Goal: Task Accomplishment & Management: Complete application form

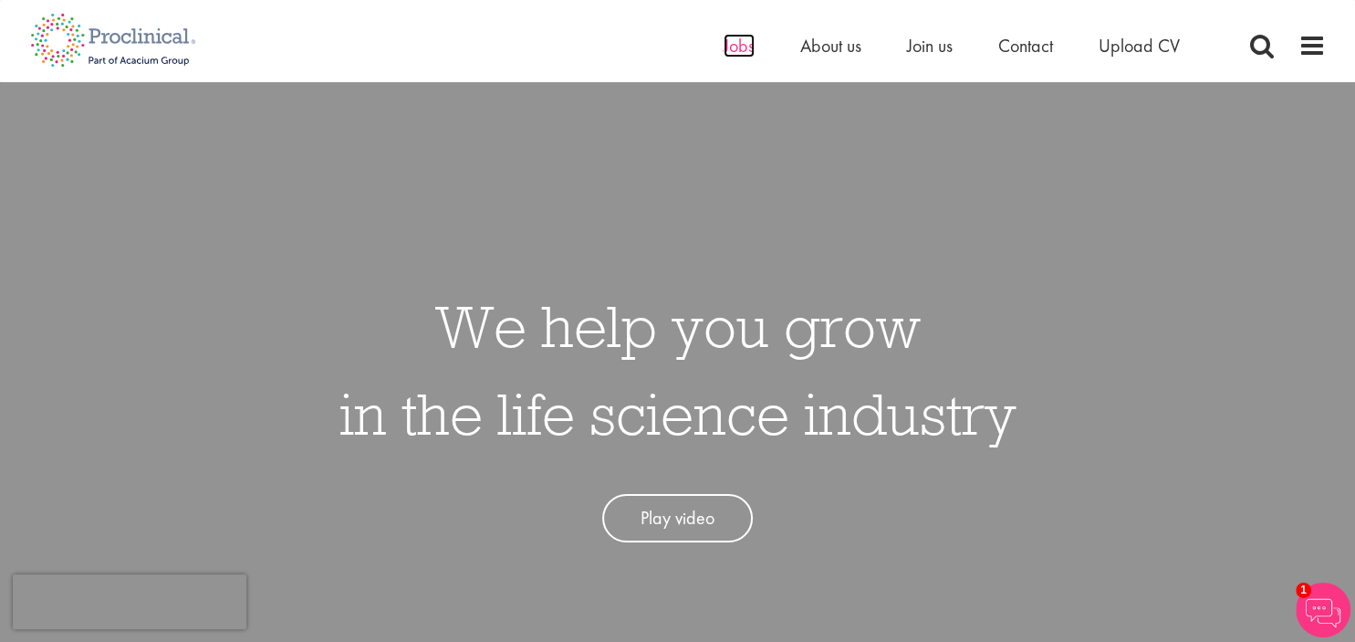
click at [738, 48] on span "Jobs" at bounding box center [739, 46] width 31 height 24
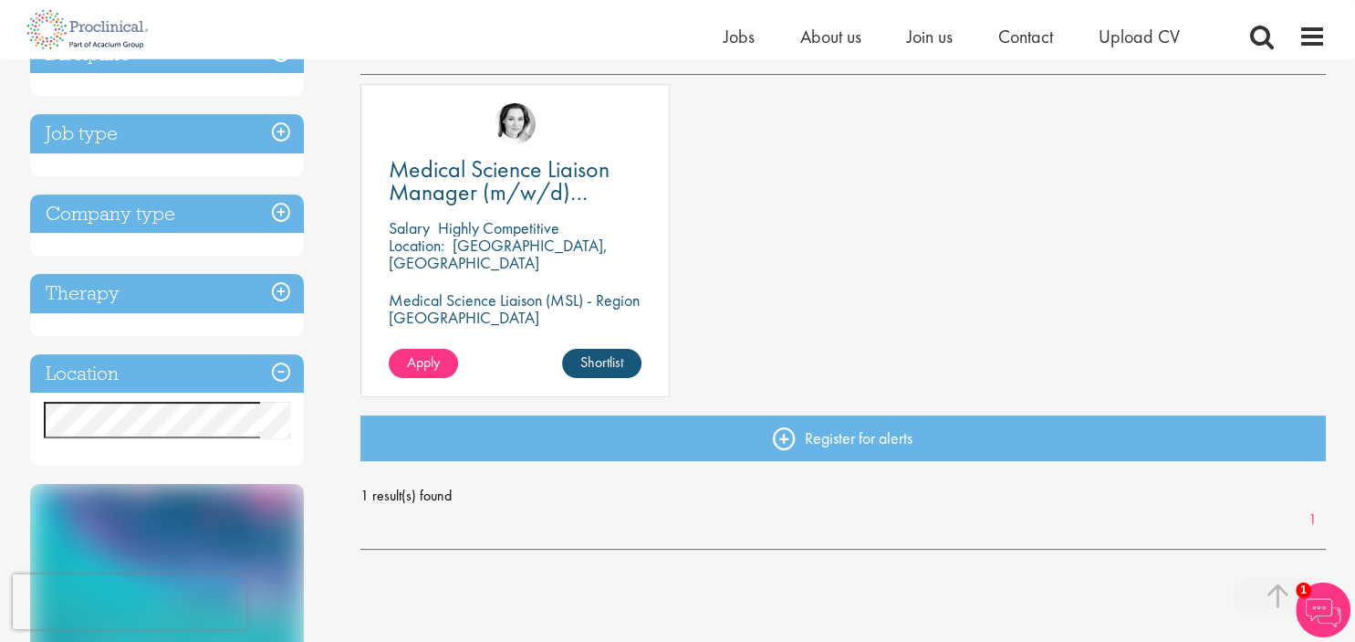
scroll to position [288, 0]
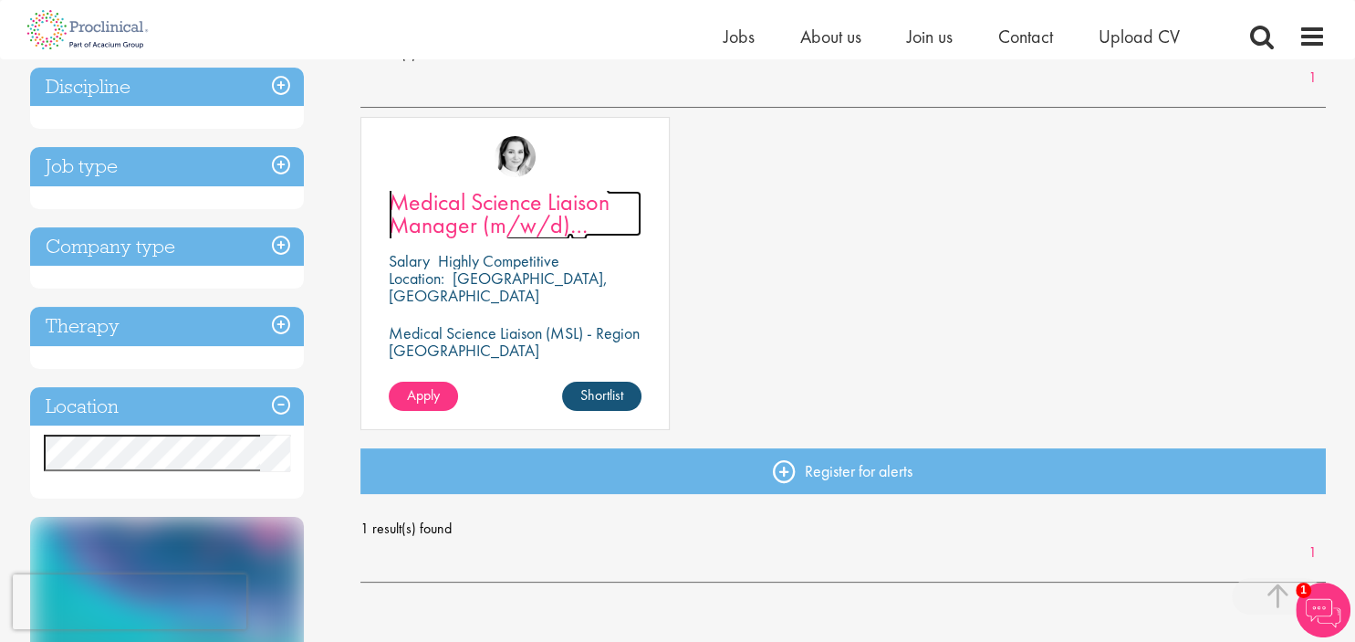
click at [510, 199] on span "Medical Science Liaison Manager (m/w/d) Nephrologie" at bounding box center [499, 224] width 221 height 77
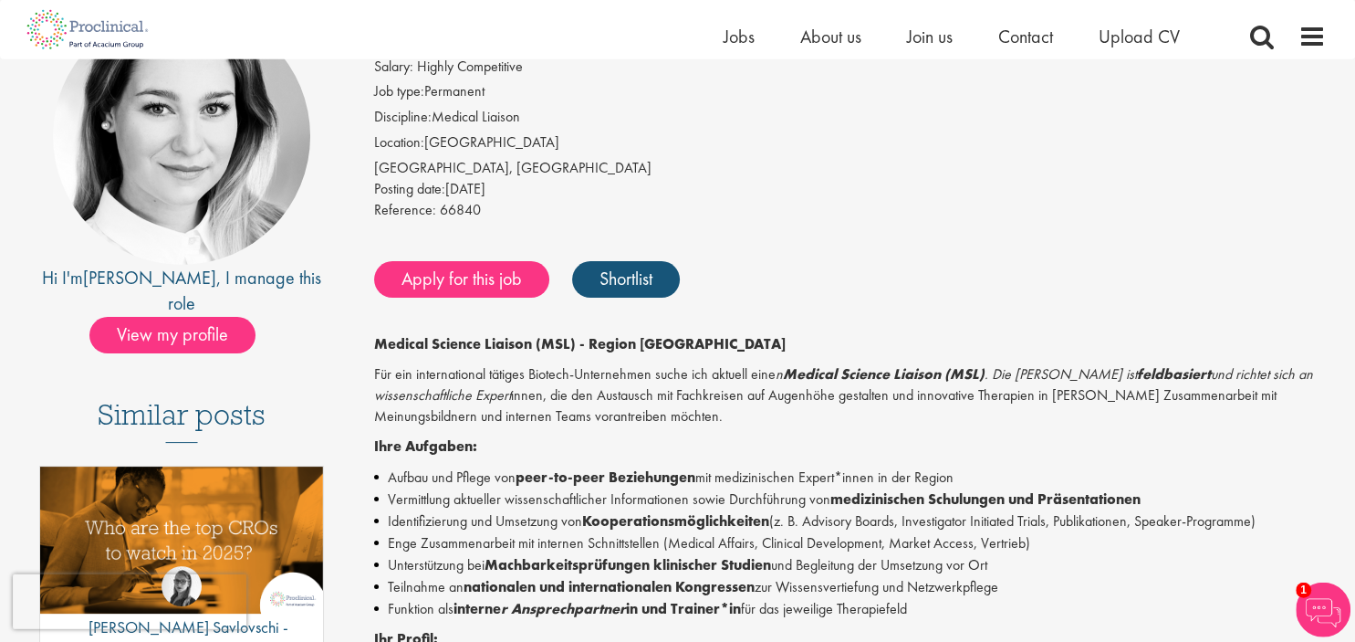
scroll to position [96, 0]
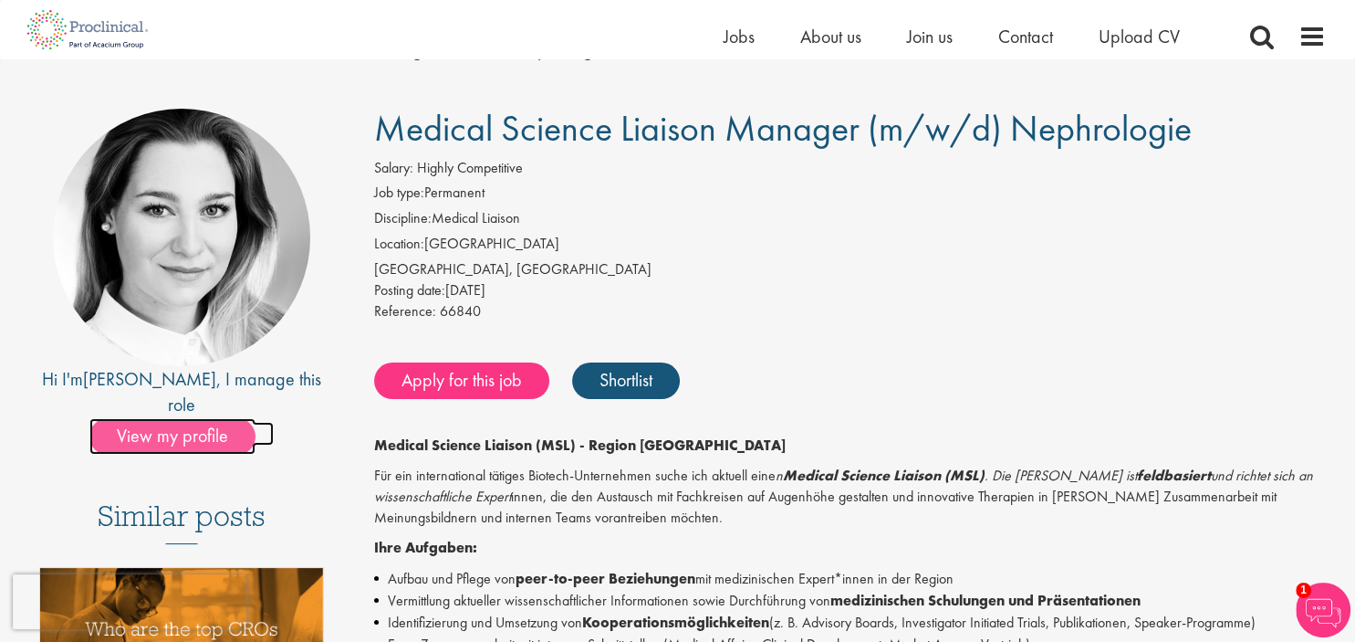
click at [191, 418] on span "View my profile" at bounding box center [172, 436] width 166 height 37
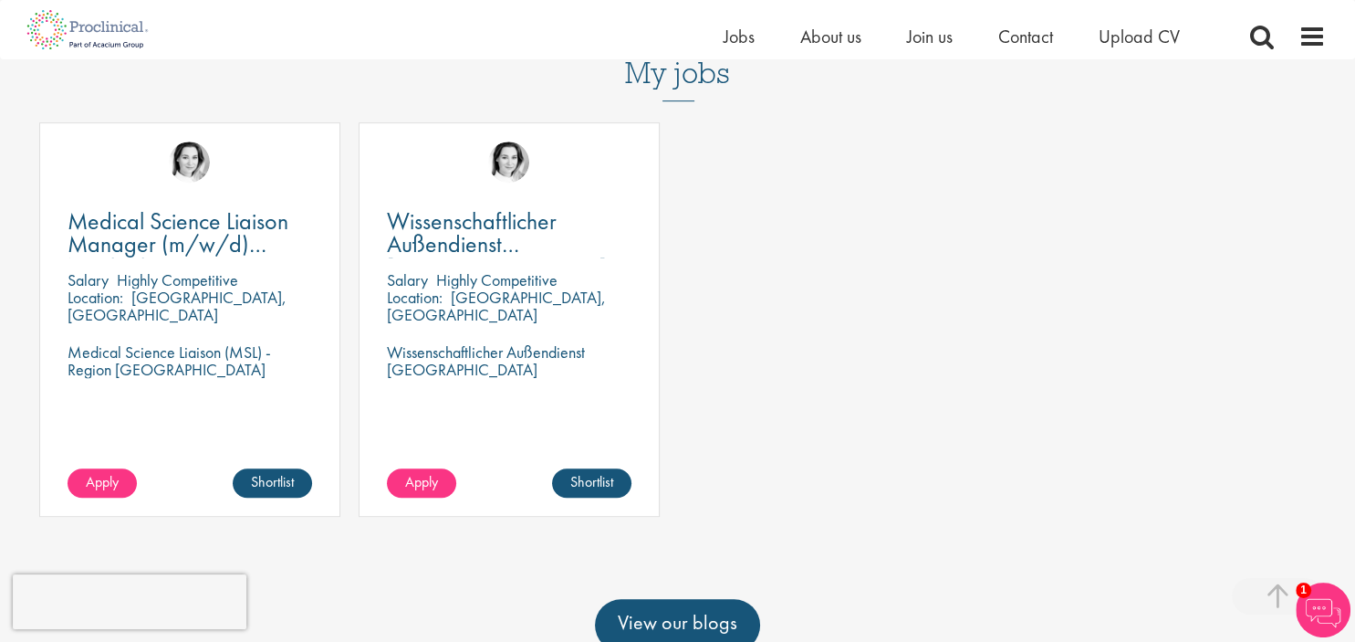
scroll to position [867, 0]
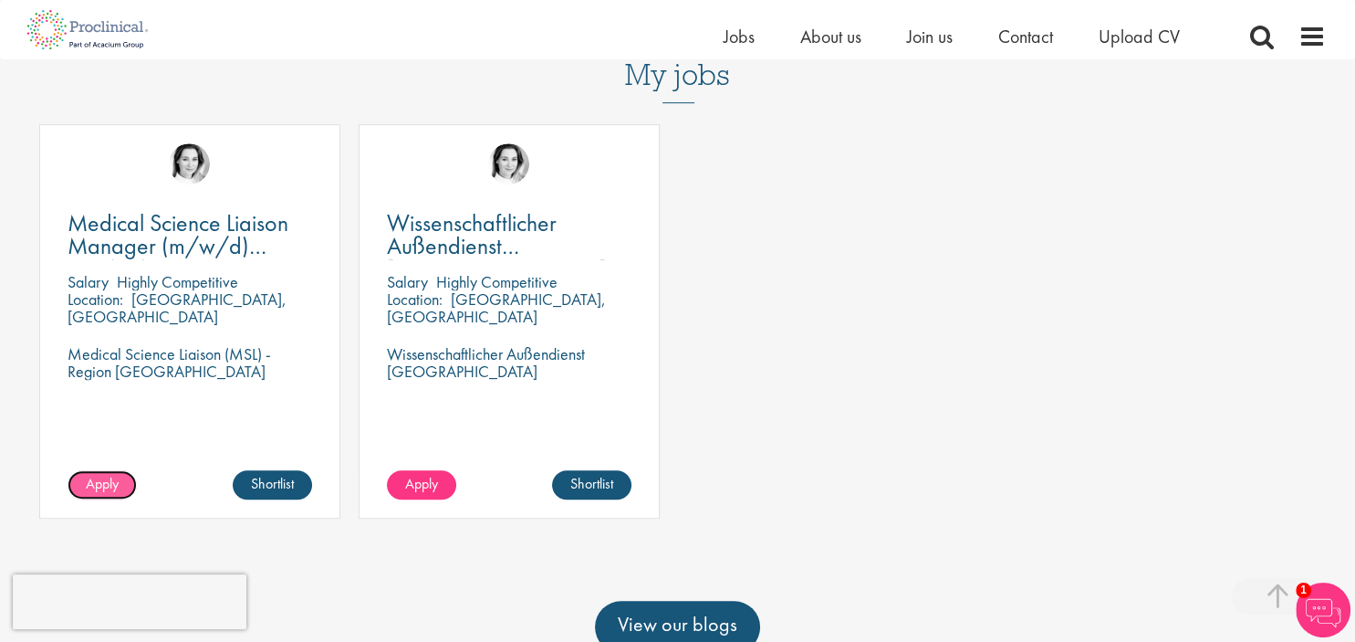
click at [93, 483] on span "Apply" at bounding box center [102, 483] width 33 height 19
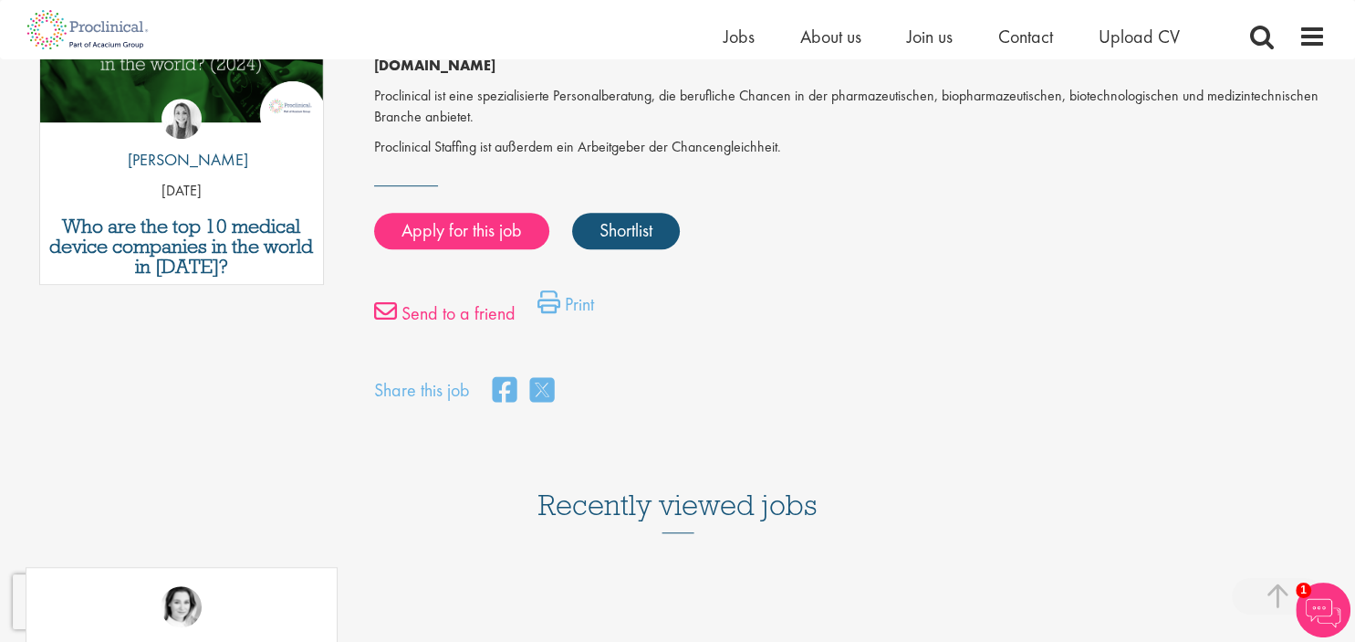
scroll to position [1042, 0]
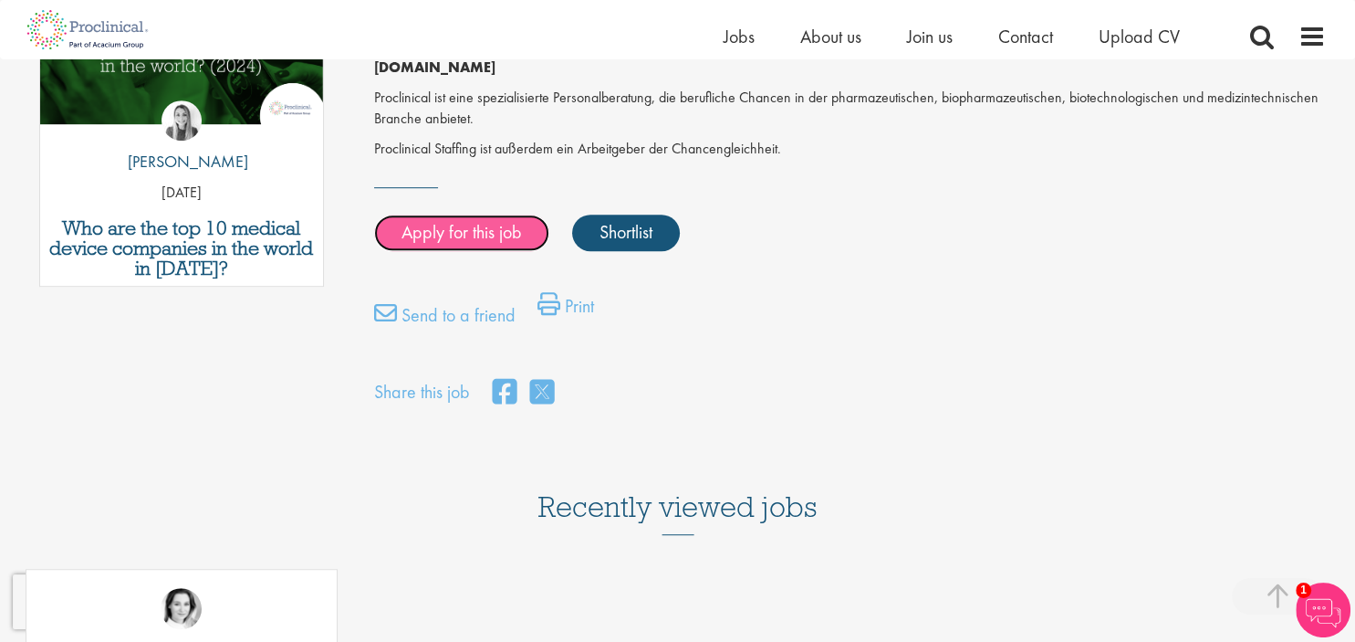
click at [458, 216] on link "Apply for this job" at bounding box center [461, 233] width 175 height 37
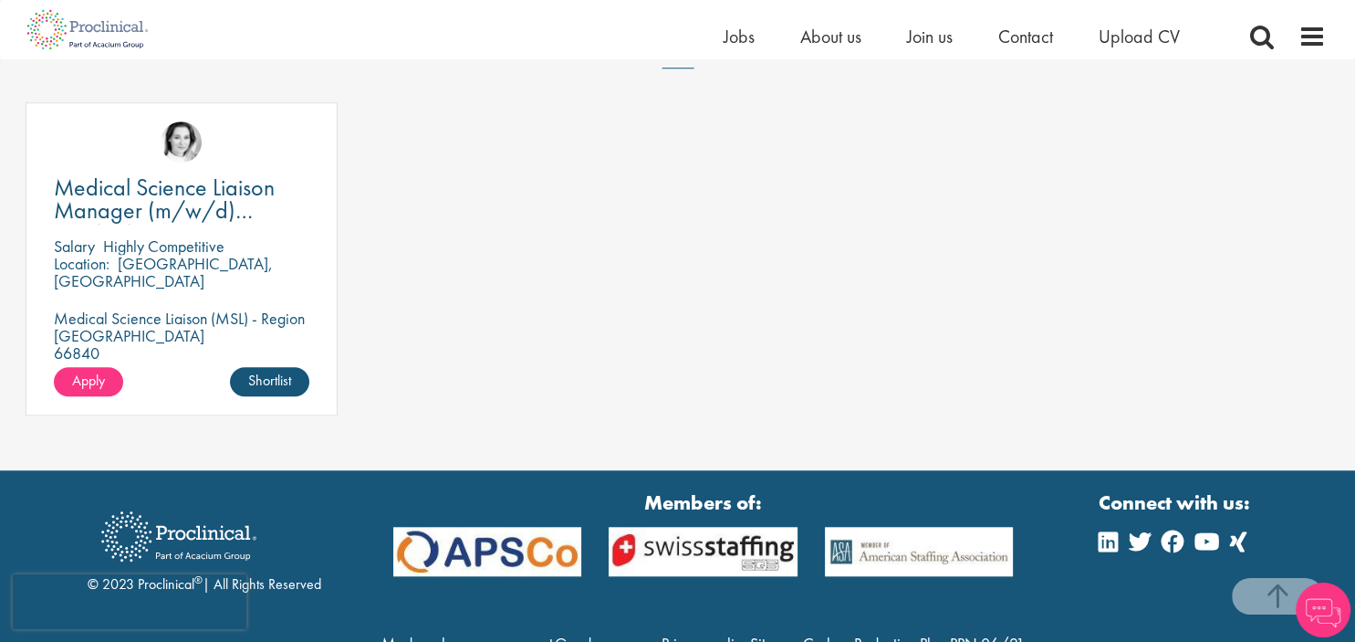
scroll to position [1584, 0]
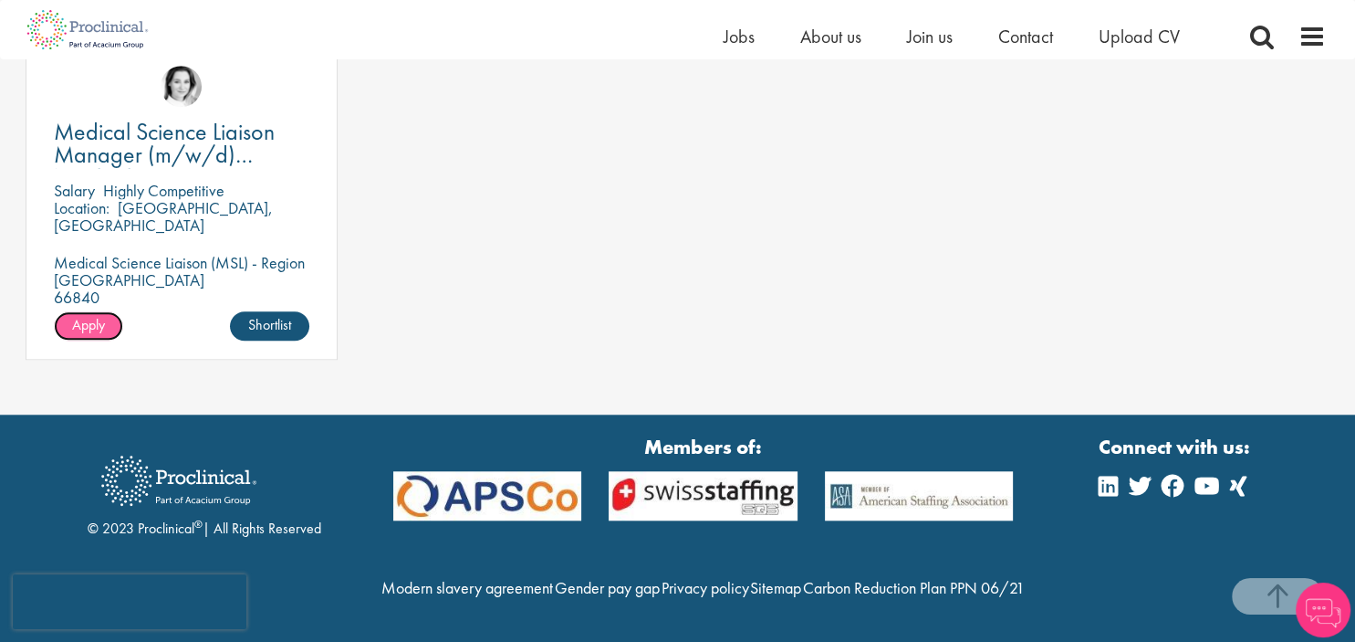
click at [72, 315] on span "Apply" at bounding box center [88, 324] width 33 height 19
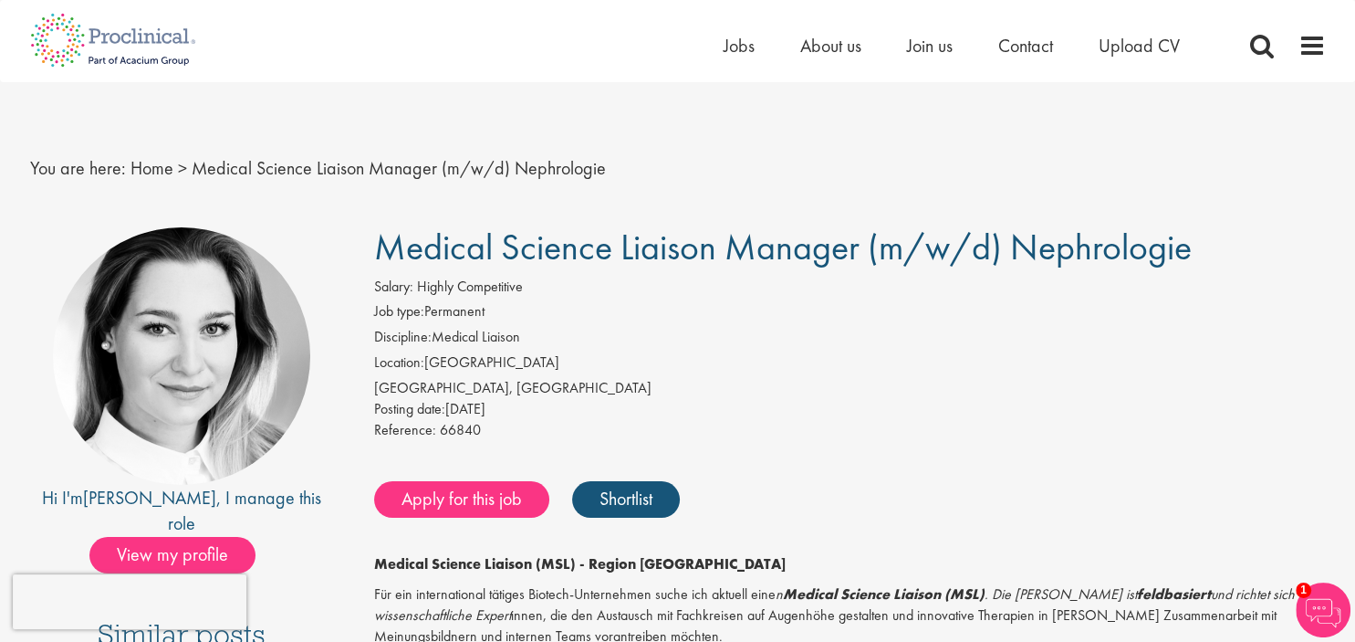
scroll to position [288, 0]
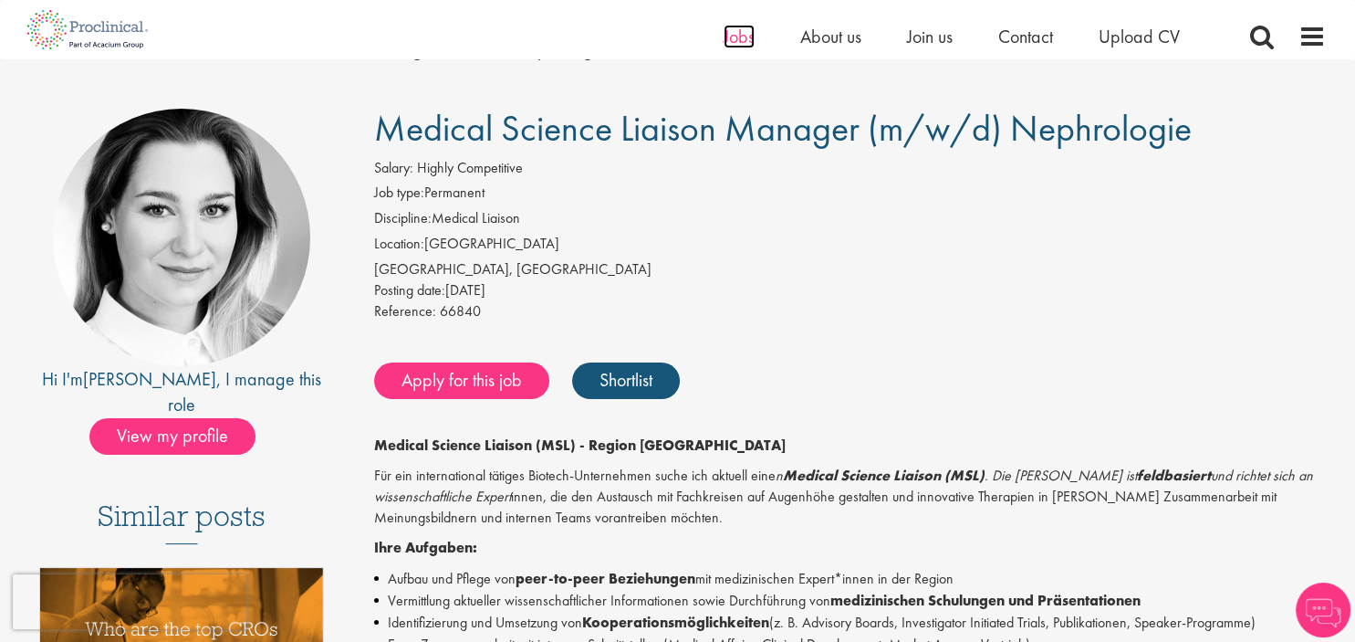
click at [730, 38] on span "Jobs" at bounding box center [739, 37] width 31 height 24
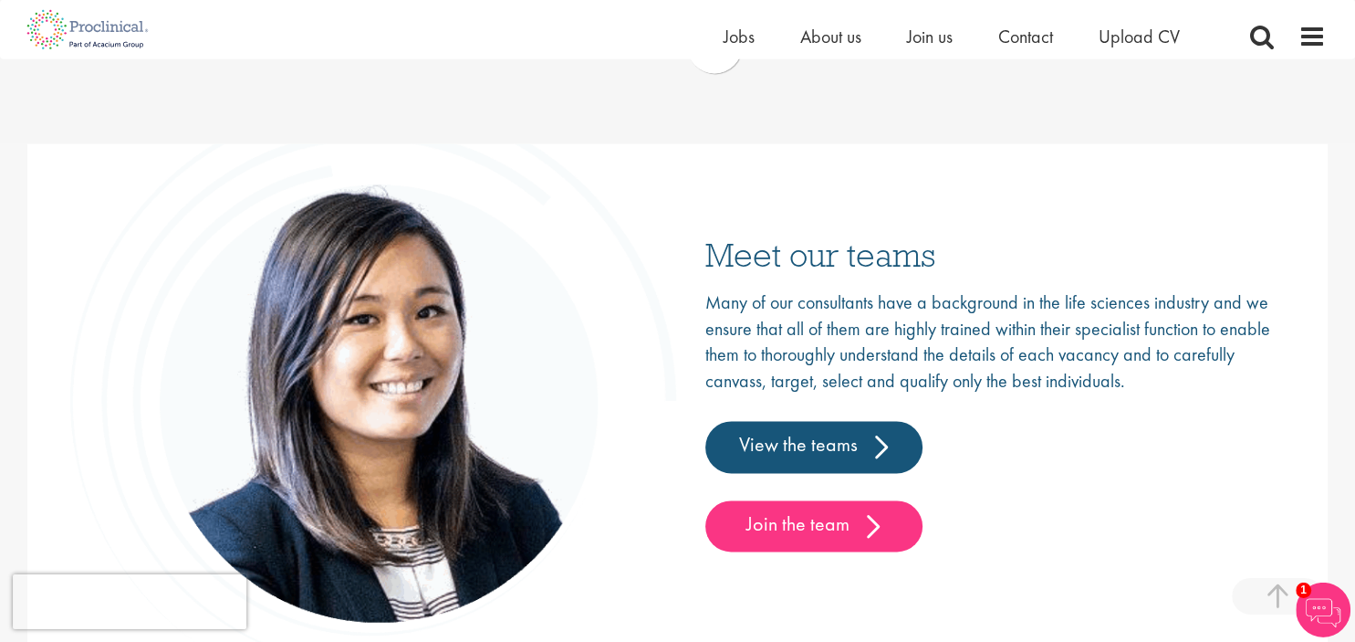
scroll to position [2602, 0]
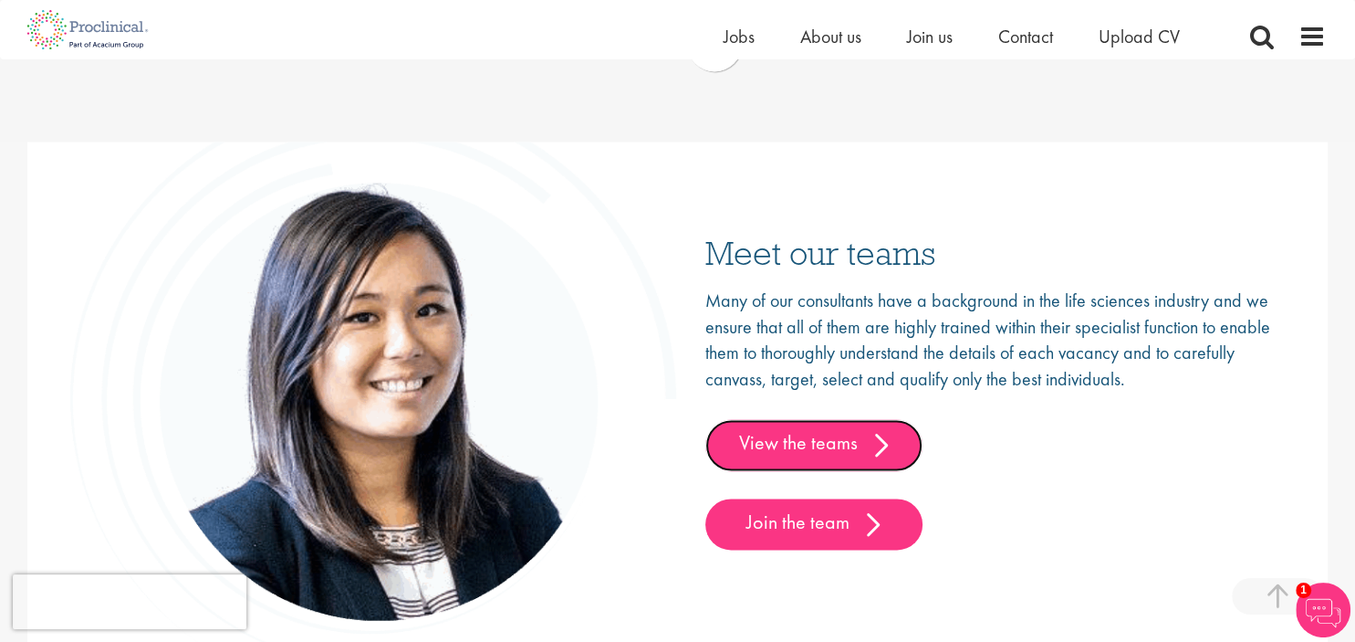
click at [759, 451] on link "View the teams" at bounding box center [814, 444] width 217 height 51
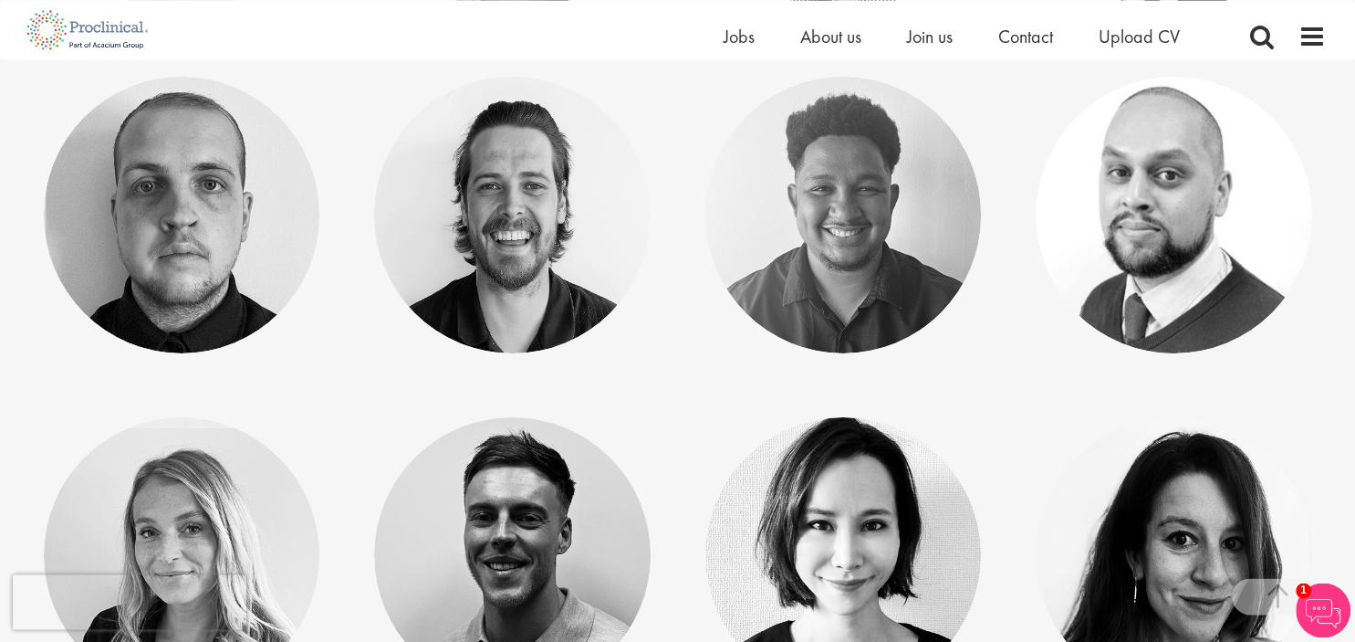
scroll to position [6361, 0]
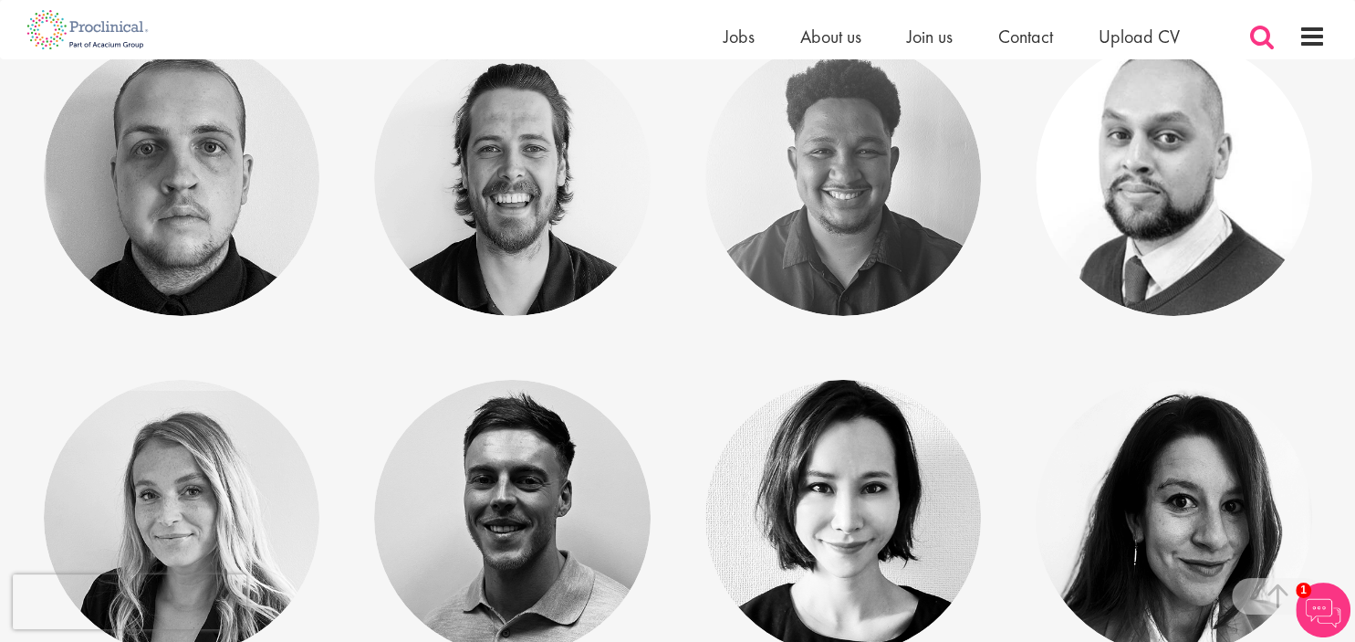
click at [1266, 46] on span at bounding box center [1262, 36] width 27 height 27
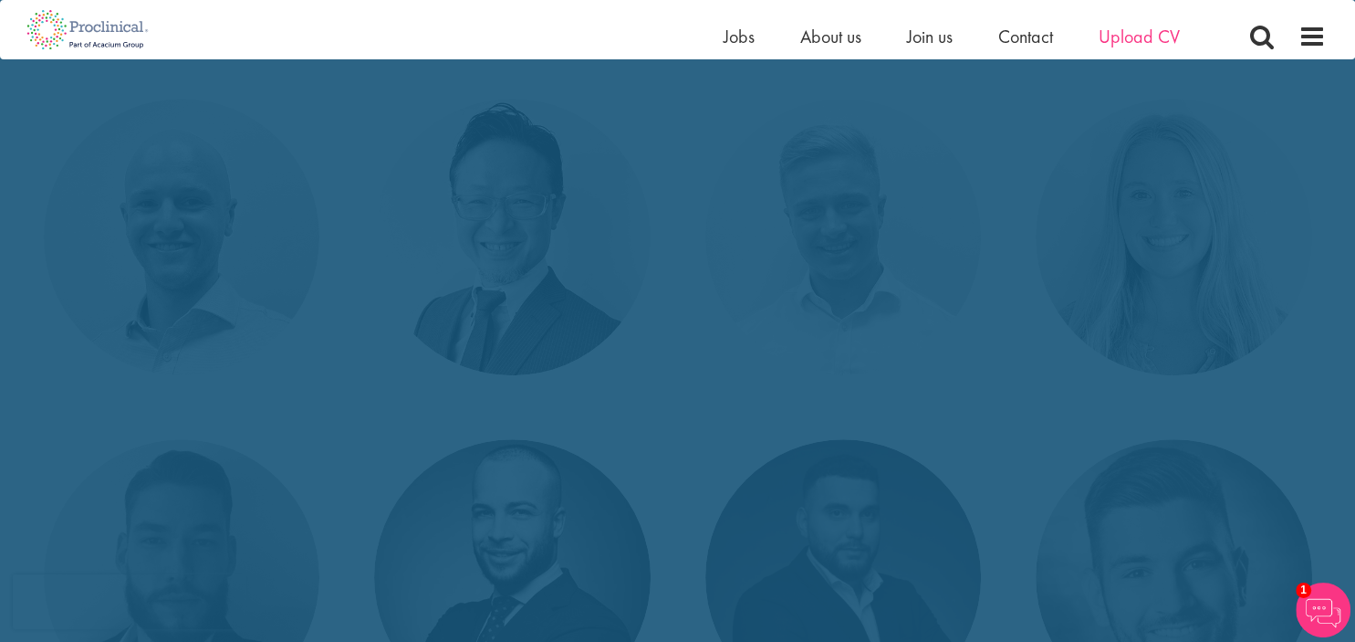
scroll to position [0, 0]
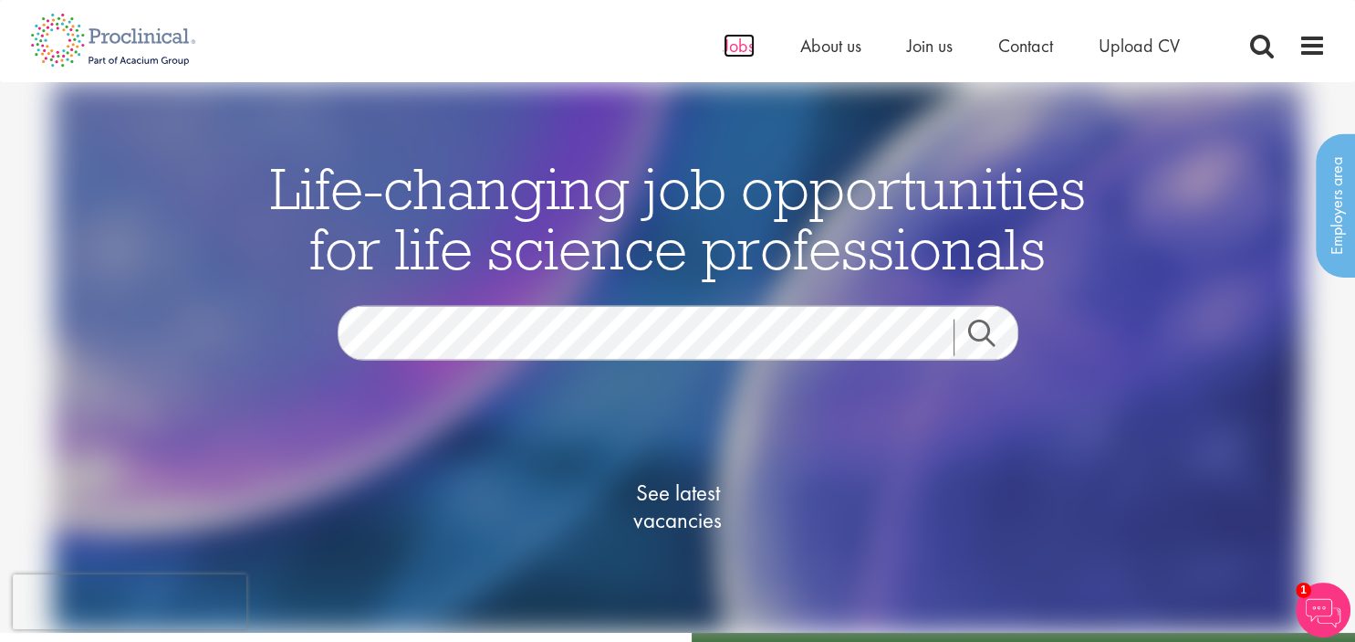
click at [737, 46] on span "Jobs" at bounding box center [739, 46] width 31 height 24
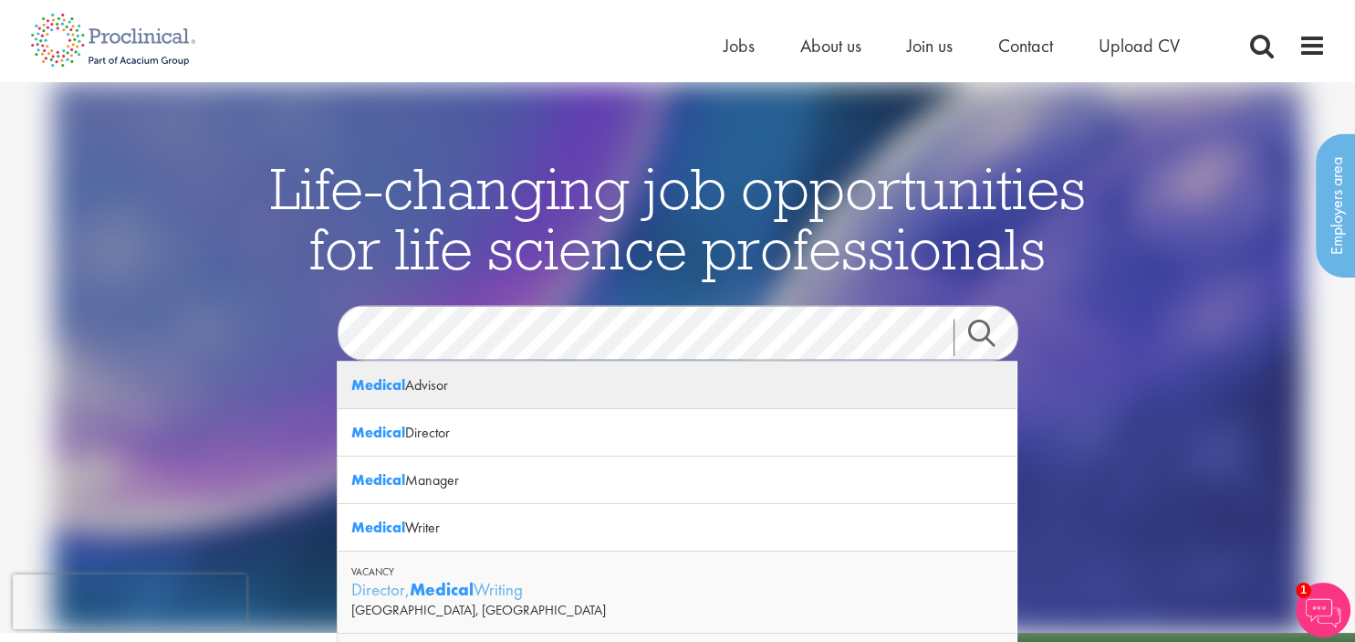
click at [392, 387] on strong "Medical" at bounding box center [378, 384] width 54 height 19
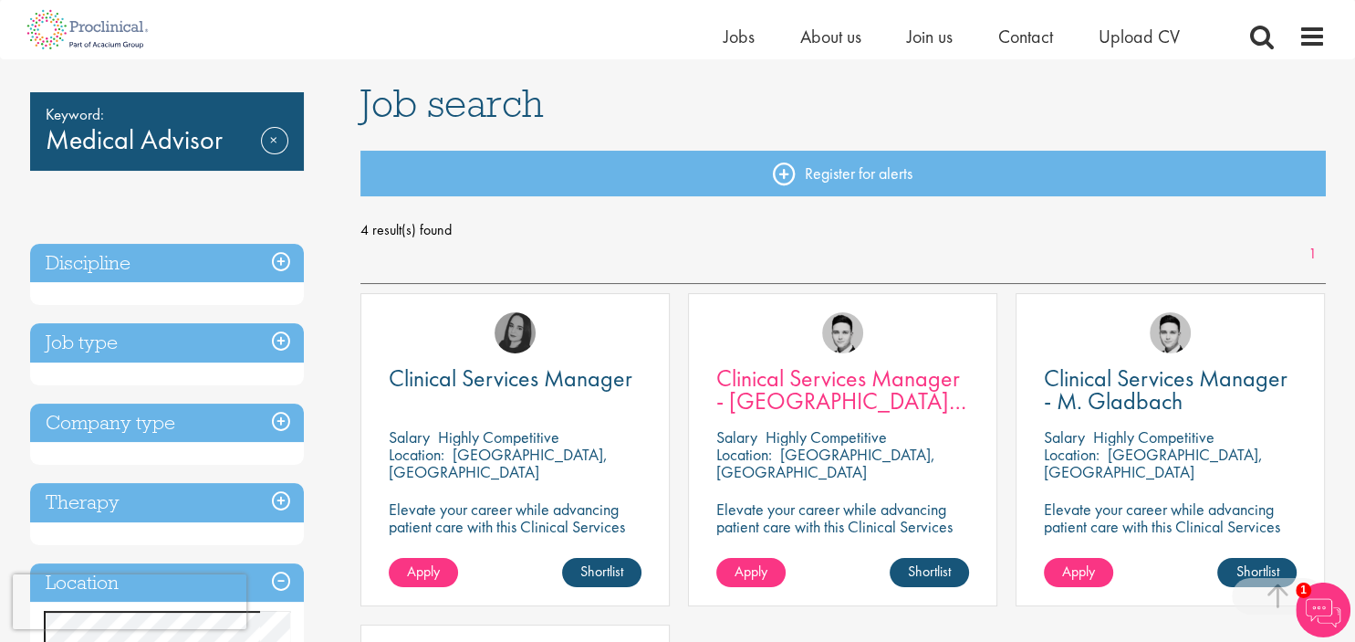
scroll to position [96, 0]
